Goal: Check status: Check status

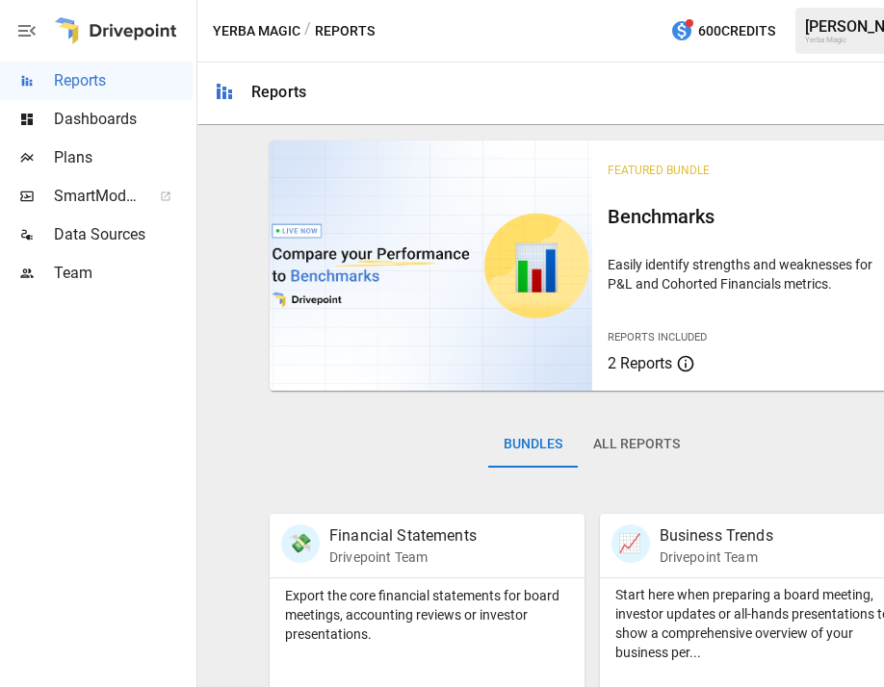
click at [89, 122] on span "Dashboards" at bounding box center [123, 119] width 139 height 23
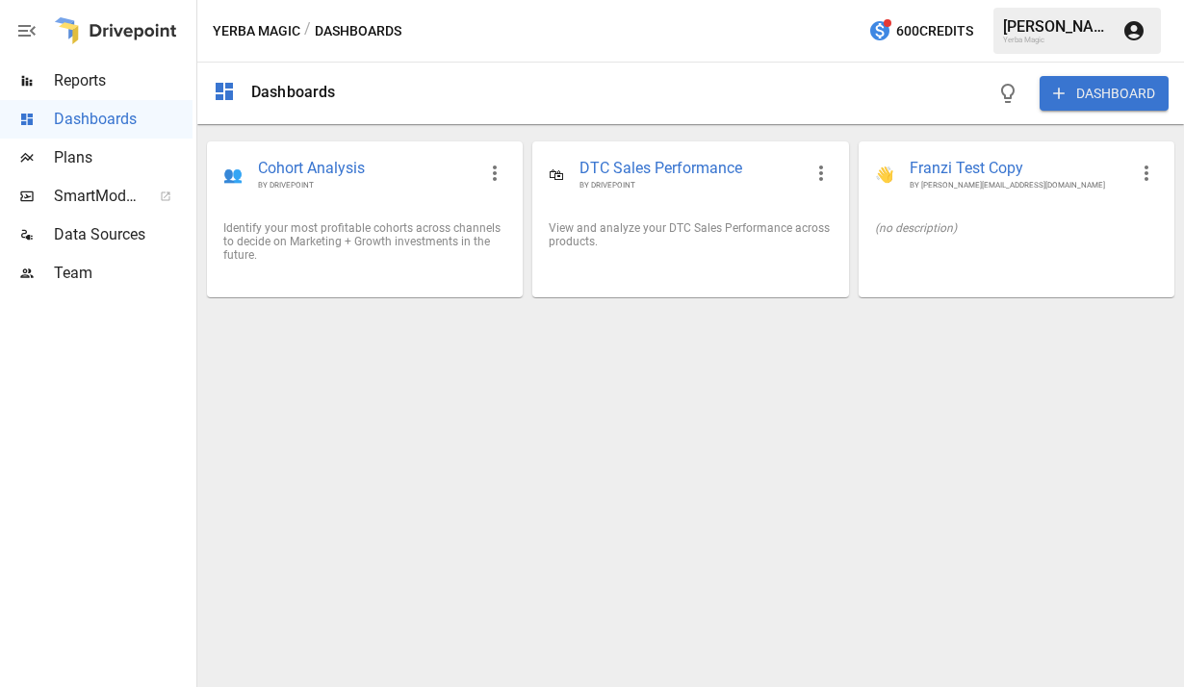
click at [108, 76] on span "Reports" at bounding box center [123, 80] width 139 height 23
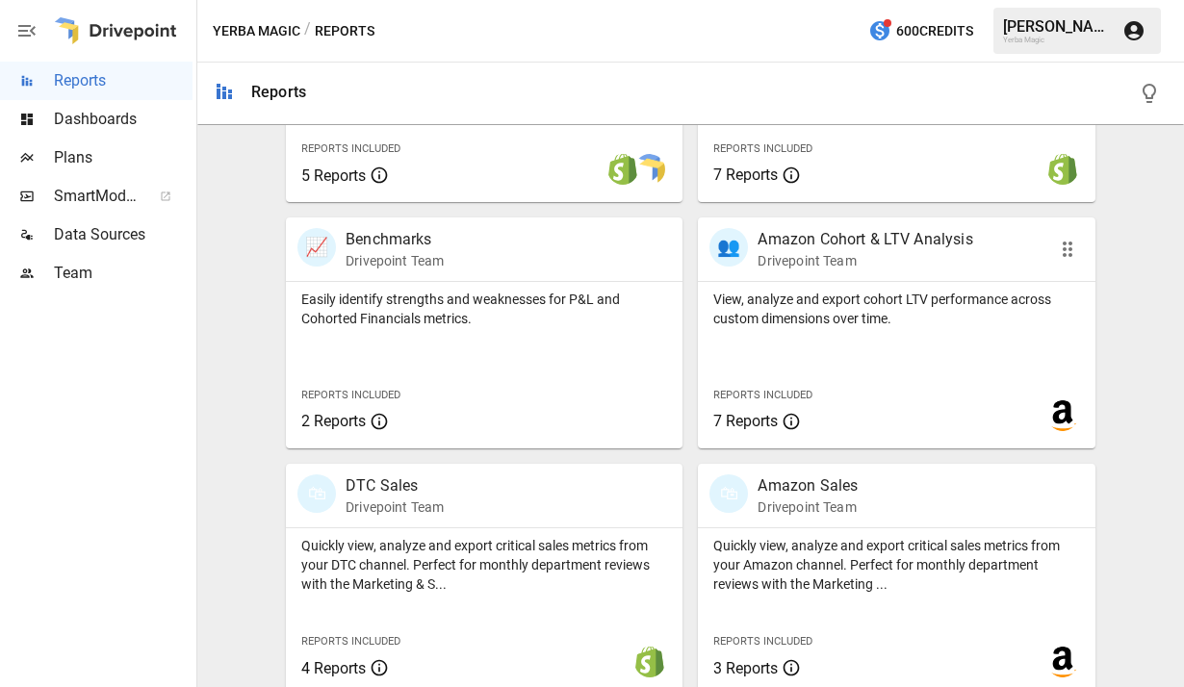
scroll to position [805, 0]
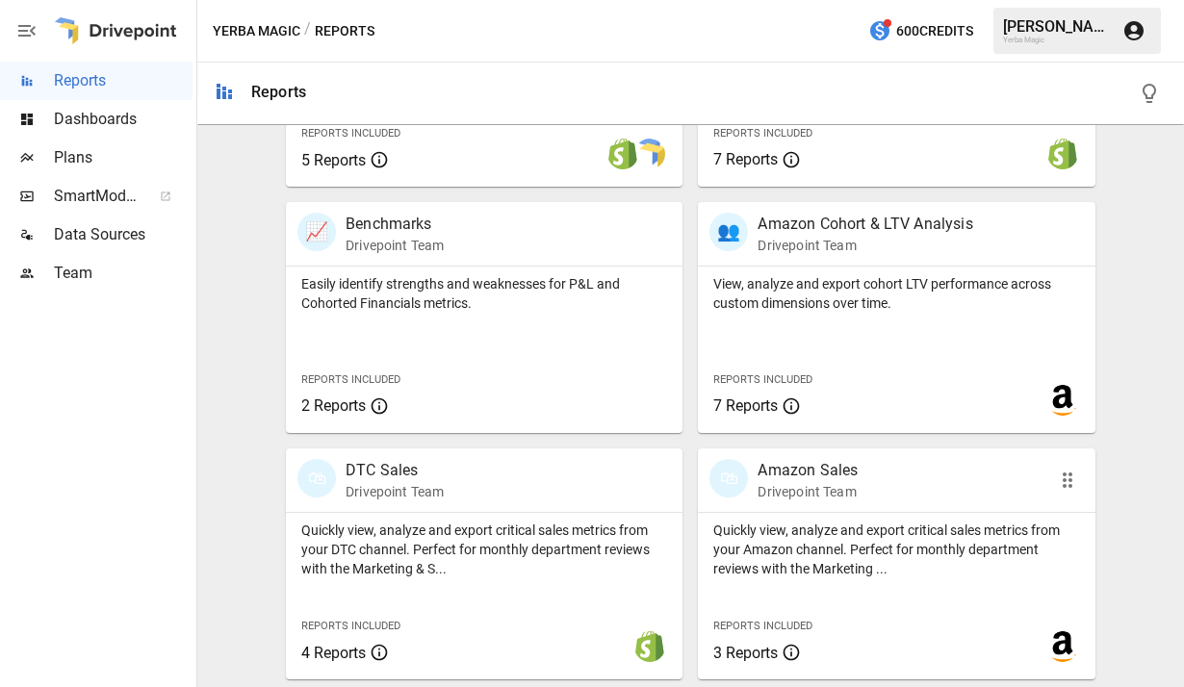
click at [861, 487] on div "🛍 Amazon Sales Drivepoint Team" at bounding box center [866, 480] width 312 height 42
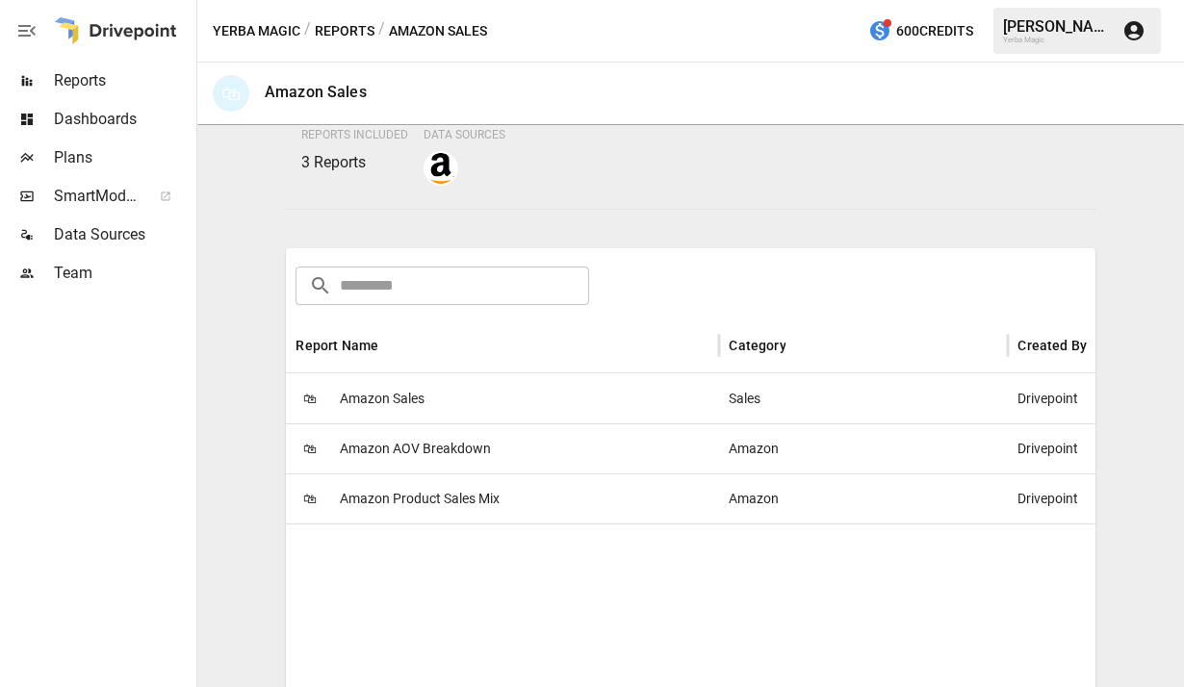
scroll to position [217, 0]
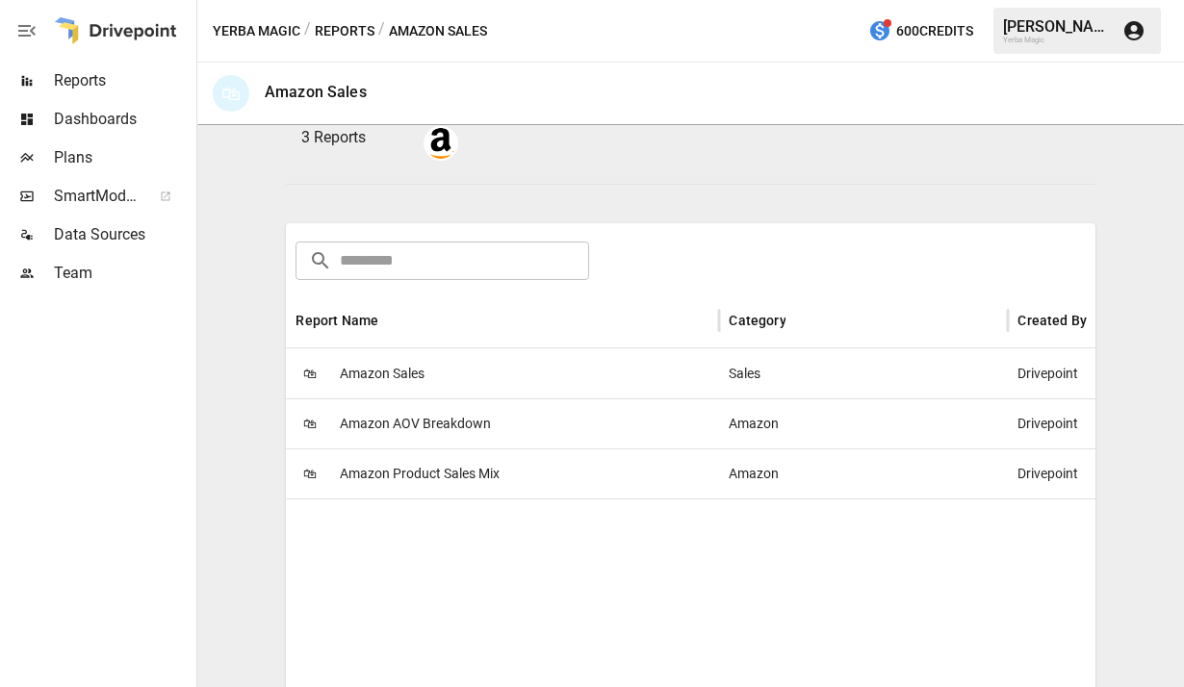
click at [466, 369] on div "🛍 Amazon Sales" at bounding box center [502, 374] width 433 height 50
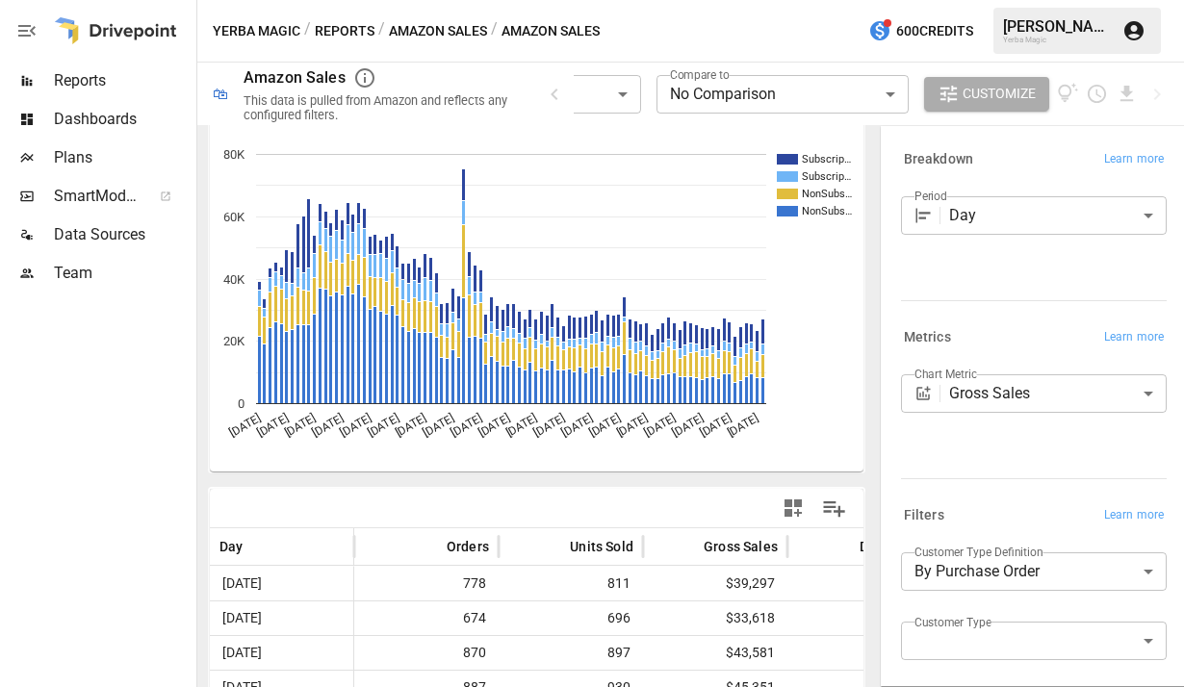
scroll to position [29, 0]
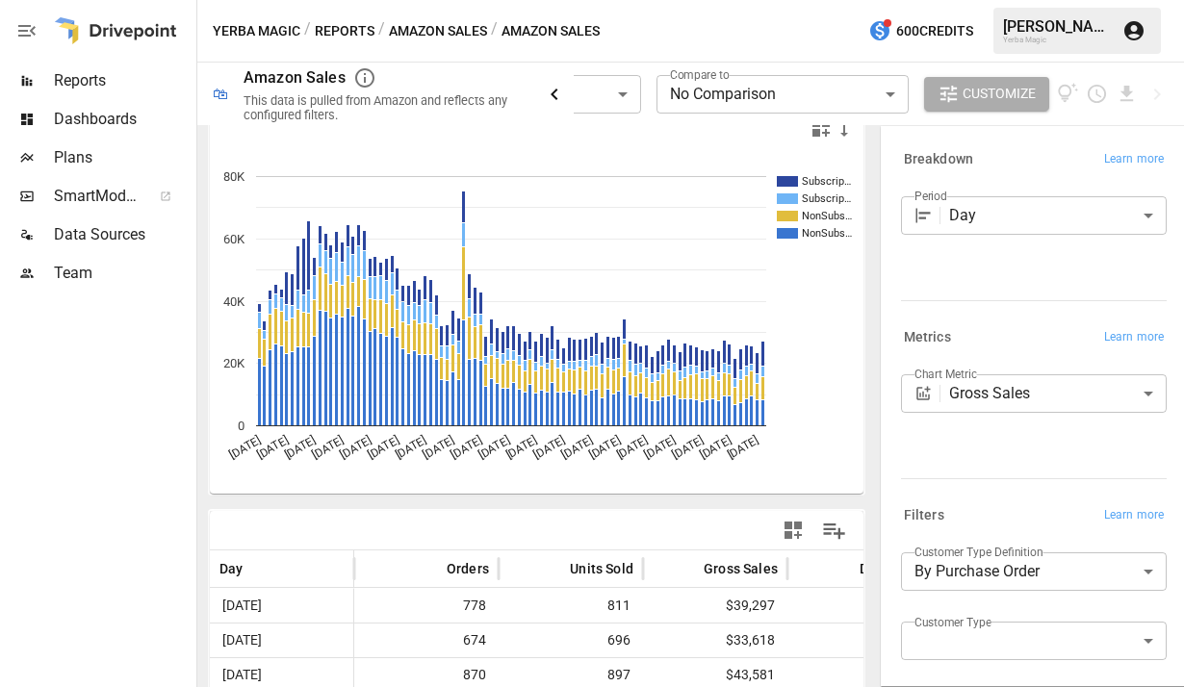
click at [549, 86] on icon "button" at bounding box center [554, 94] width 23 height 23
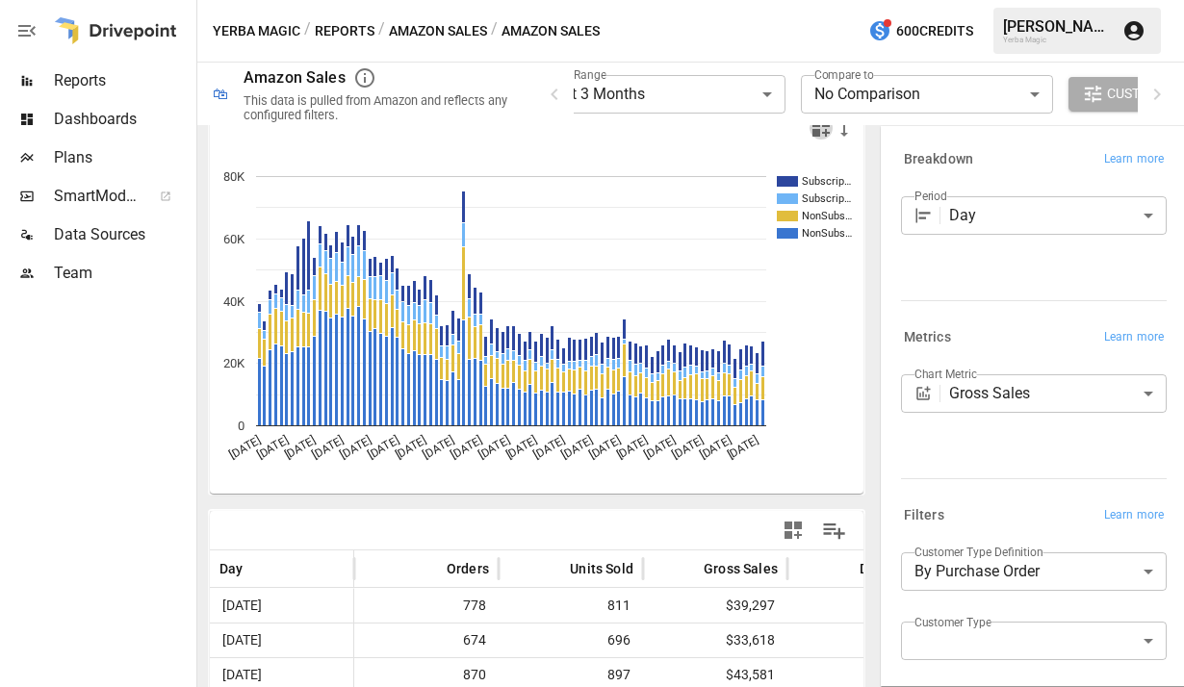
click at [824, 137] on icon "button" at bounding box center [821, 127] width 23 height 23
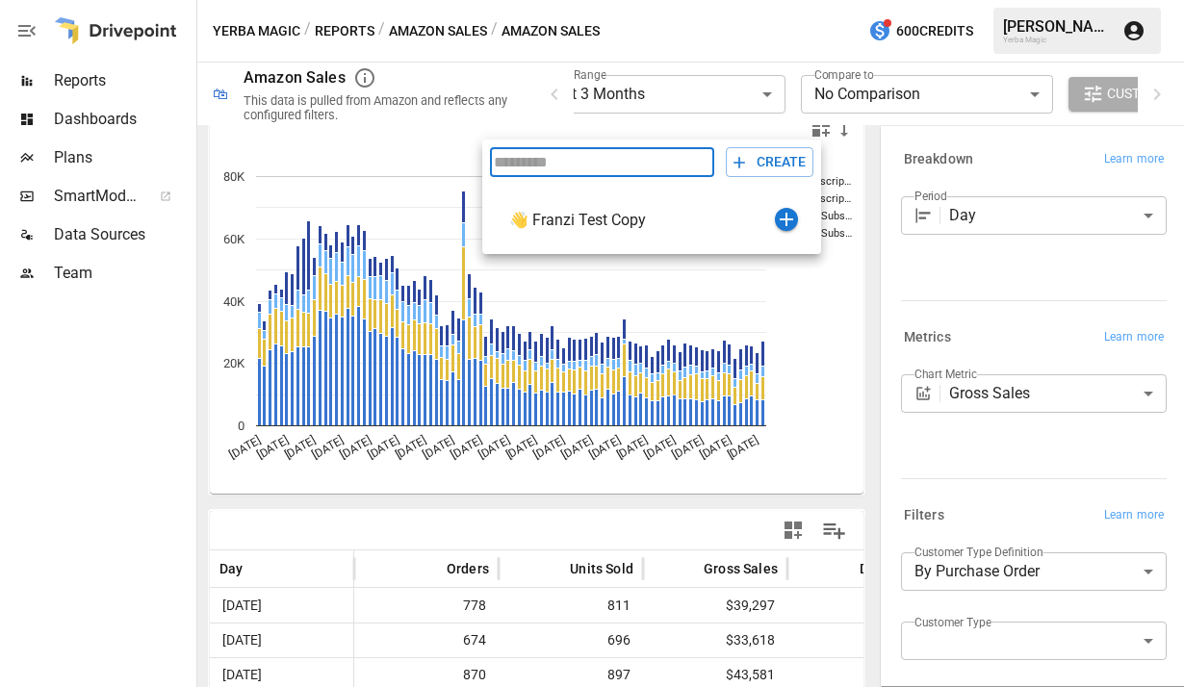
click at [693, 136] on div at bounding box center [592, 343] width 1184 height 687
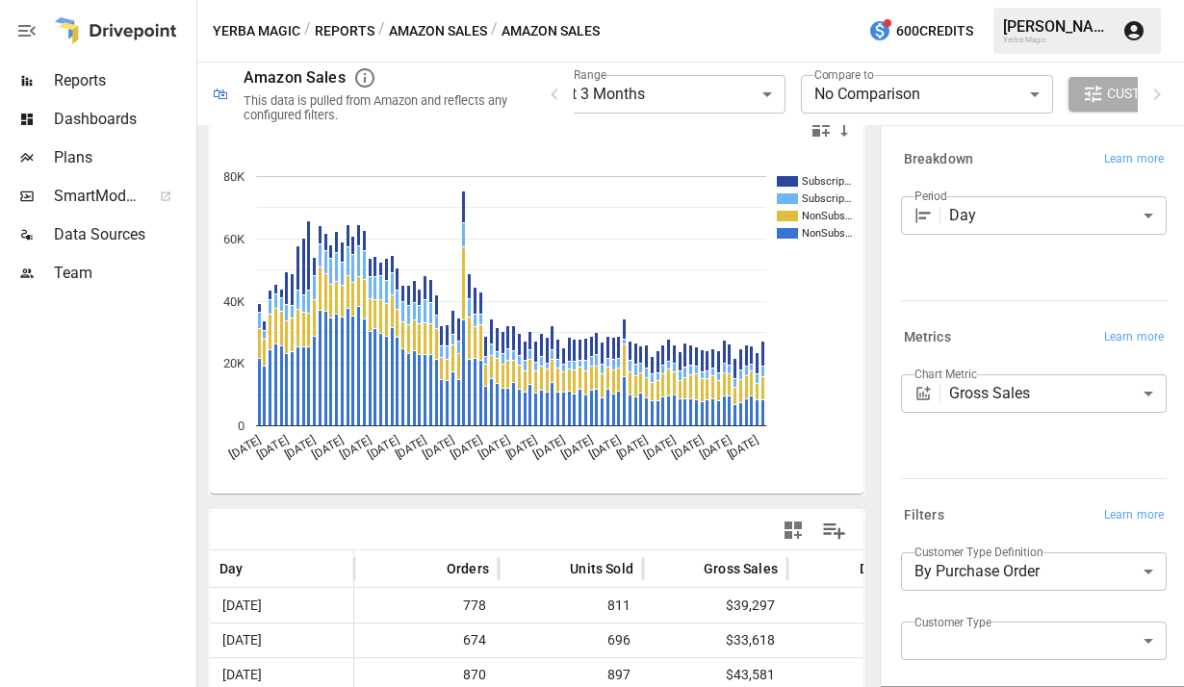
scroll to position [20, 0]
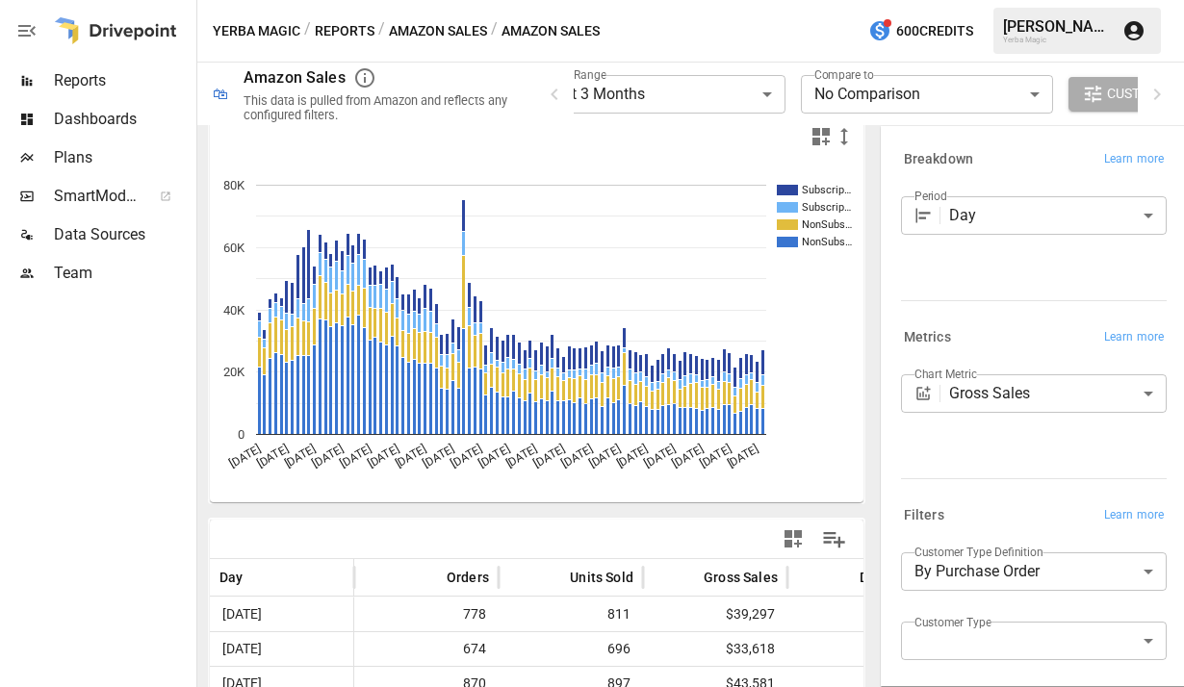
click at [848, 133] on icon "button" at bounding box center [844, 136] width 23 height 23
click at [894, 216] on li "Medium" at bounding box center [876, 213] width 87 height 39
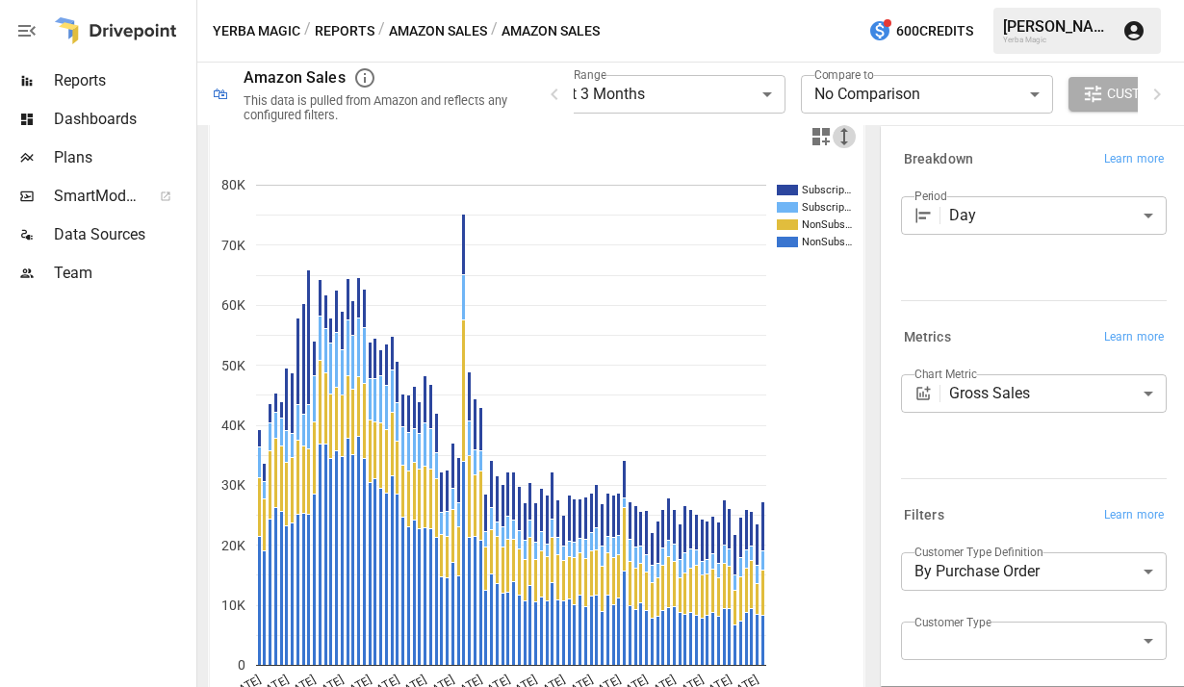
click at [840, 140] on icon "button" at bounding box center [844, 136] width 23 height 23
click at [860, 172] on li "Small" at bounding box center [876, 175] width 87 height 39
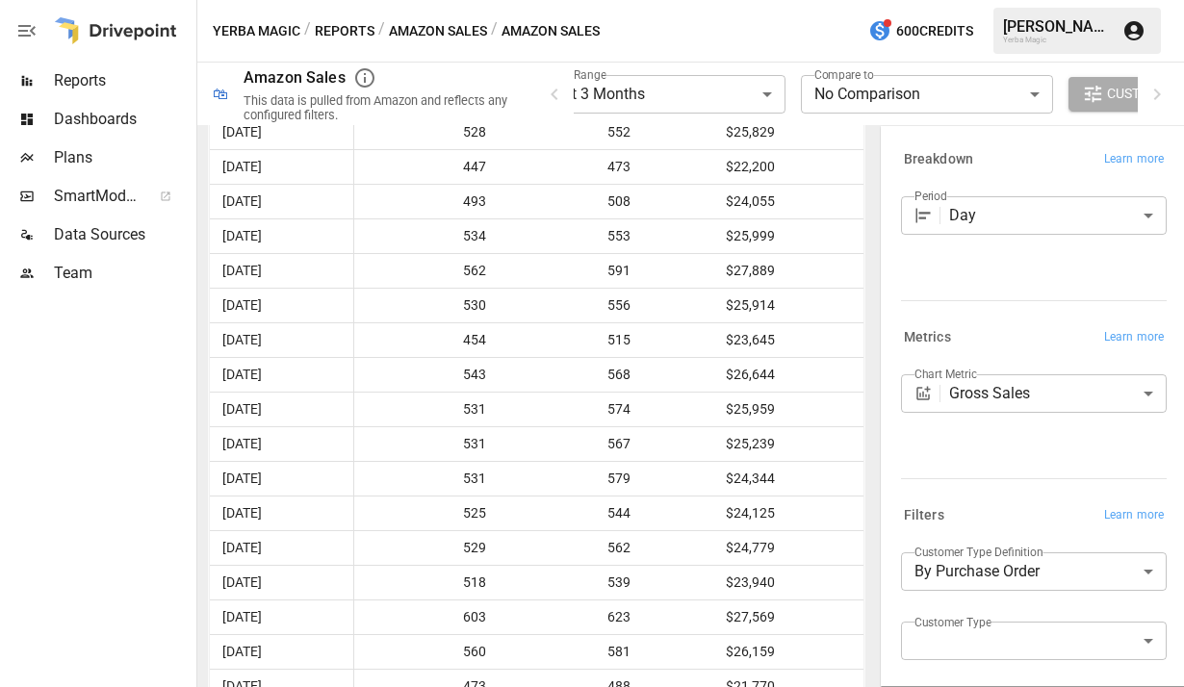
scroll to position [3131, 0]
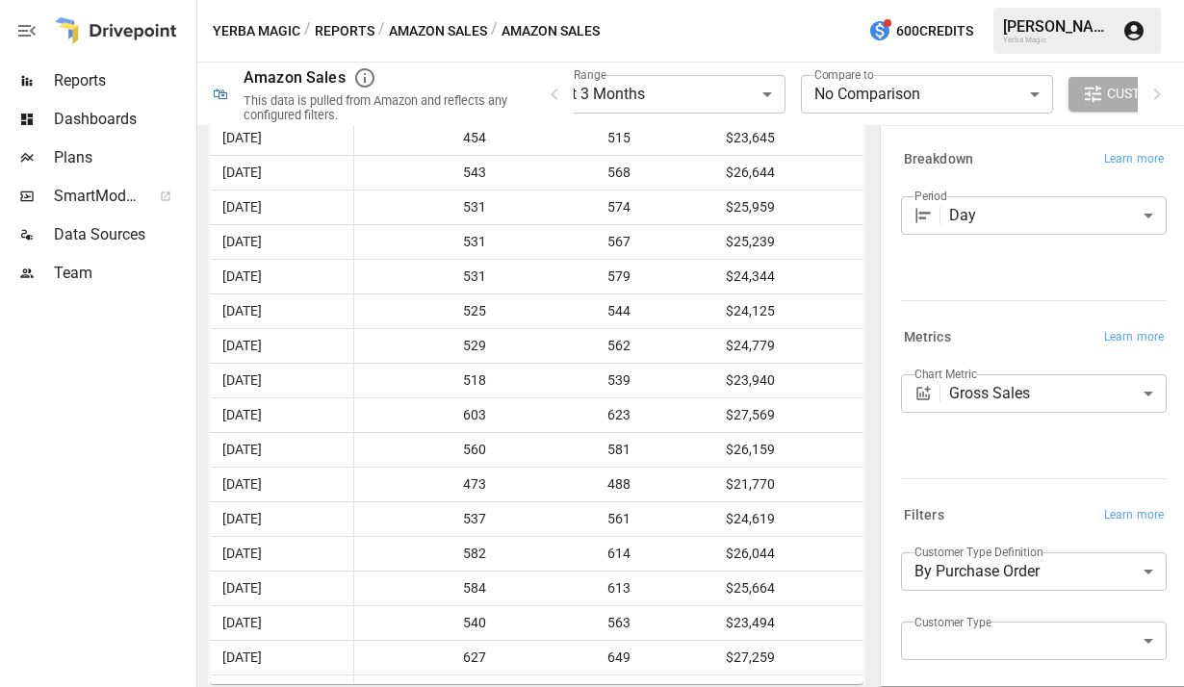
click at [727, 0] on body "**********" at bounding box center [592, 0] width 1184 height 0
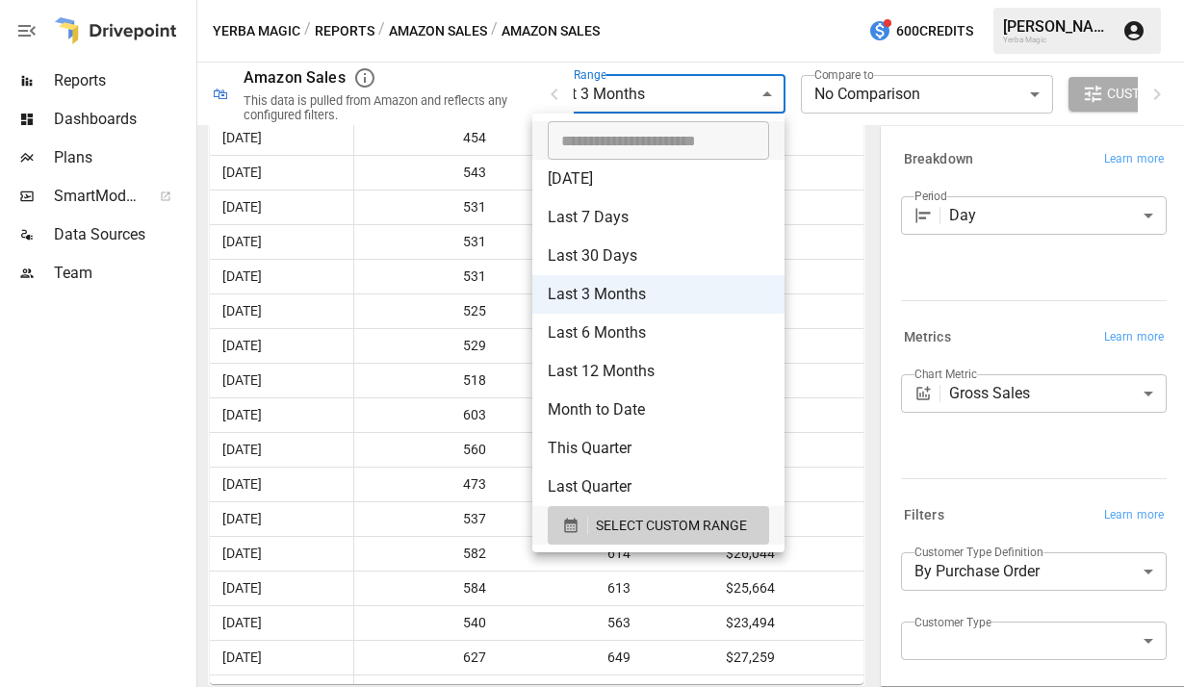
type input "**********"
click at [679, 140] on input "**********" at bounding box center [652, 140] width 208 height 39
click at [674, 521] on span "SELECT CUSTOM RANGE" at bounding box center [671, 526] width 151 height 24
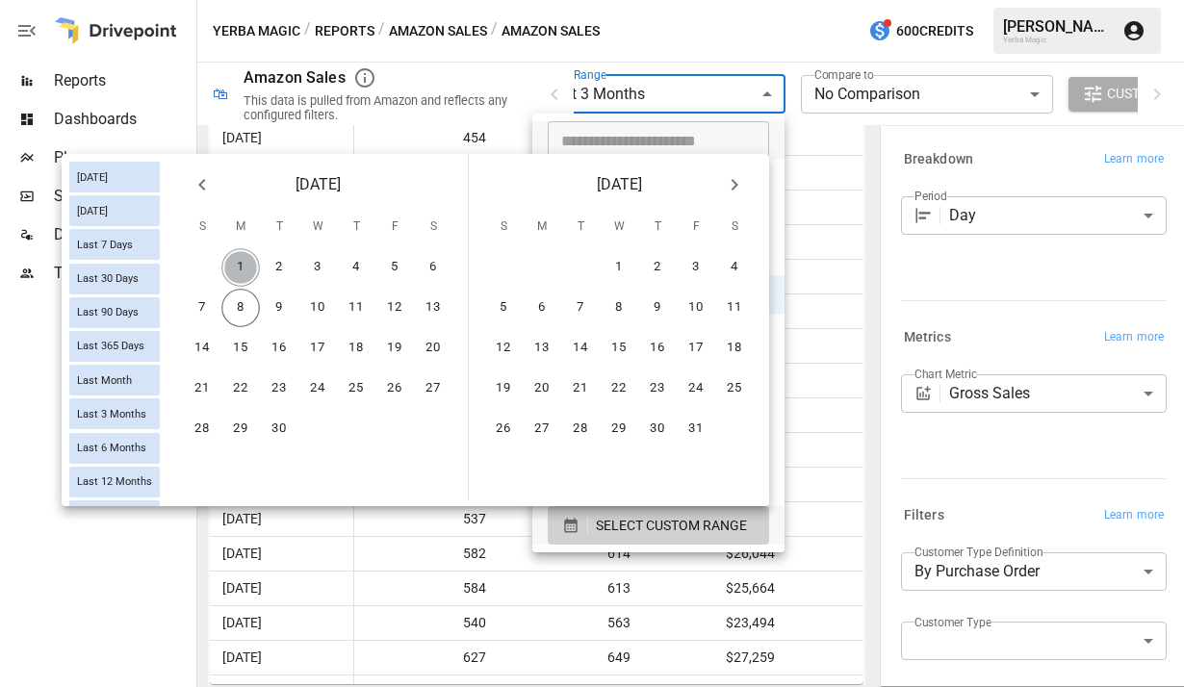
click at [243, 273] on button "1" at bounding box center [240, 267] width 39 height 39
click at [204, 304] on button "7" at bounding box center [202, 308] width 39 height 39
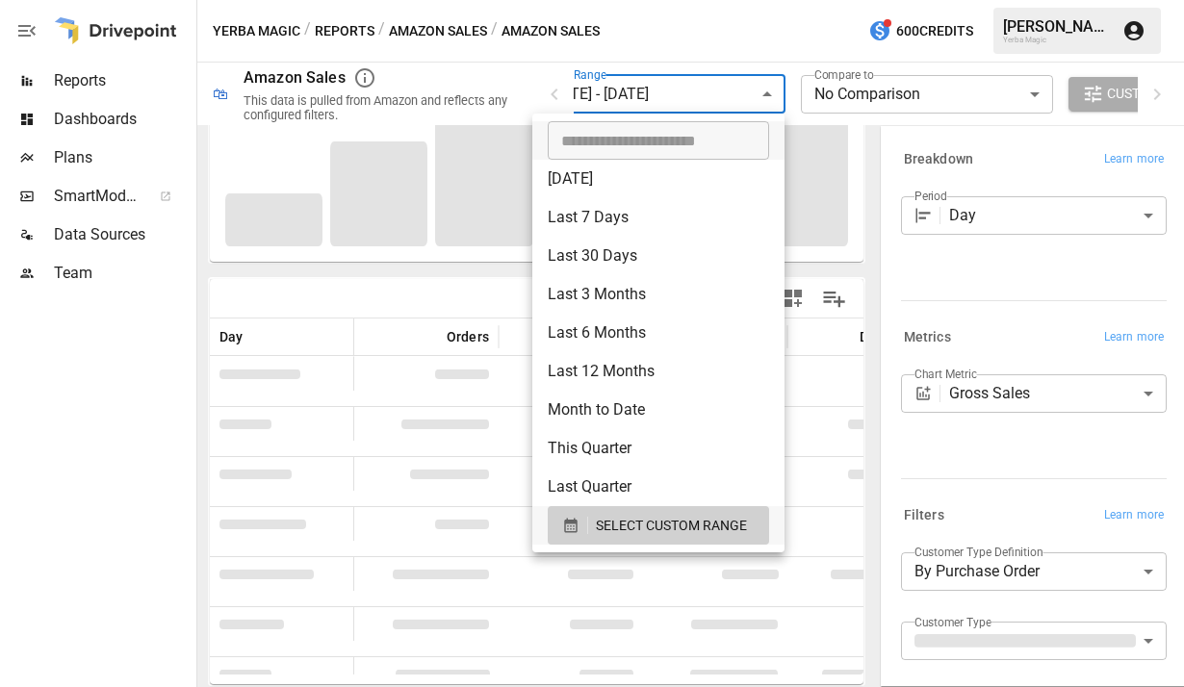
scroll to position [261, 0]
click at [714, 39] on div at bounding box center [592, 343] width 1184 height 687
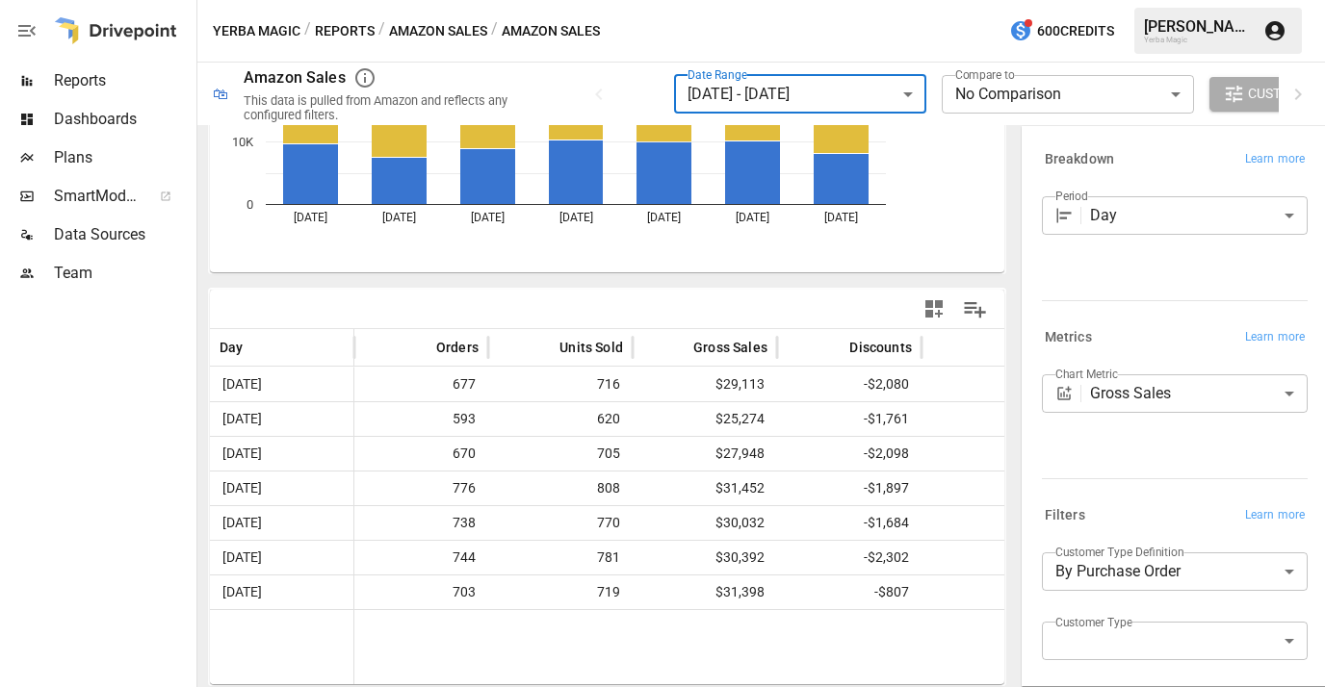
scroll to position [0, 0]
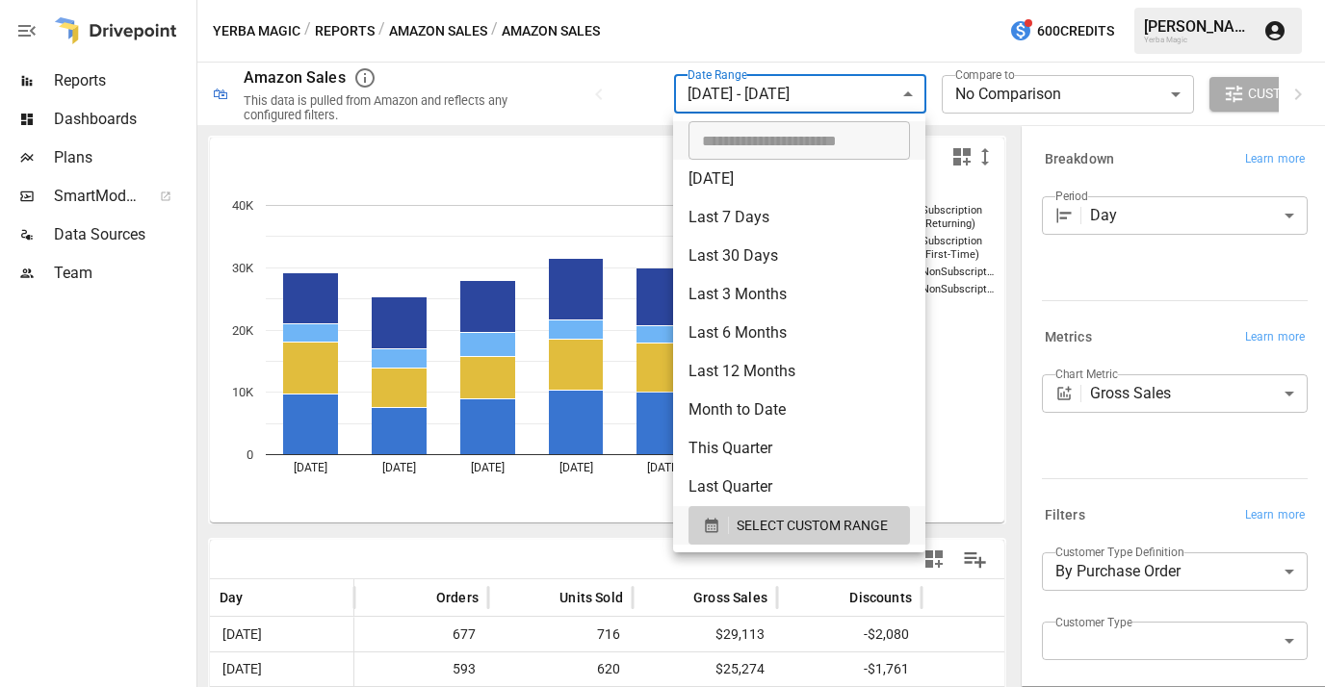
click at [782, 0] on body "**********" at bounding box center [662, 0] width 1325 height 0
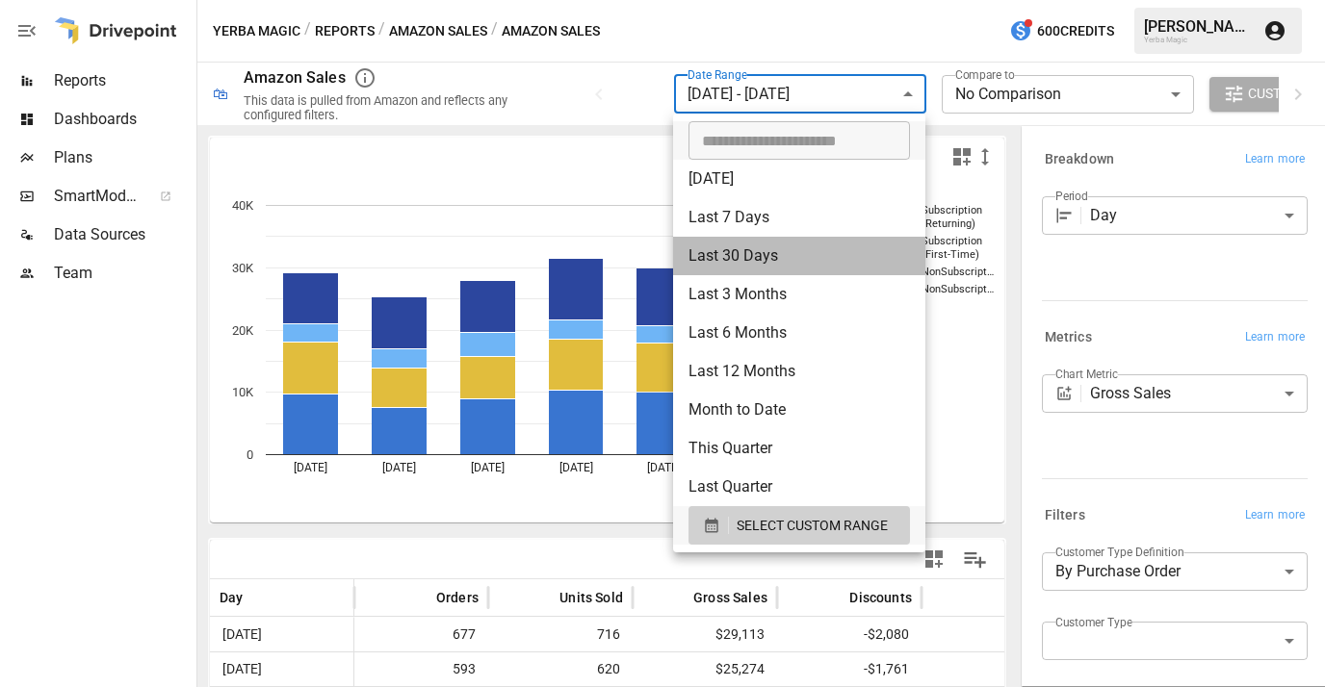
click at [822, 270] on li "Last 30 Days" at bounding box center [799, 256] width 252 height 39
type input "**********"
